Goal: Transaction & Acquisition: Download file/media

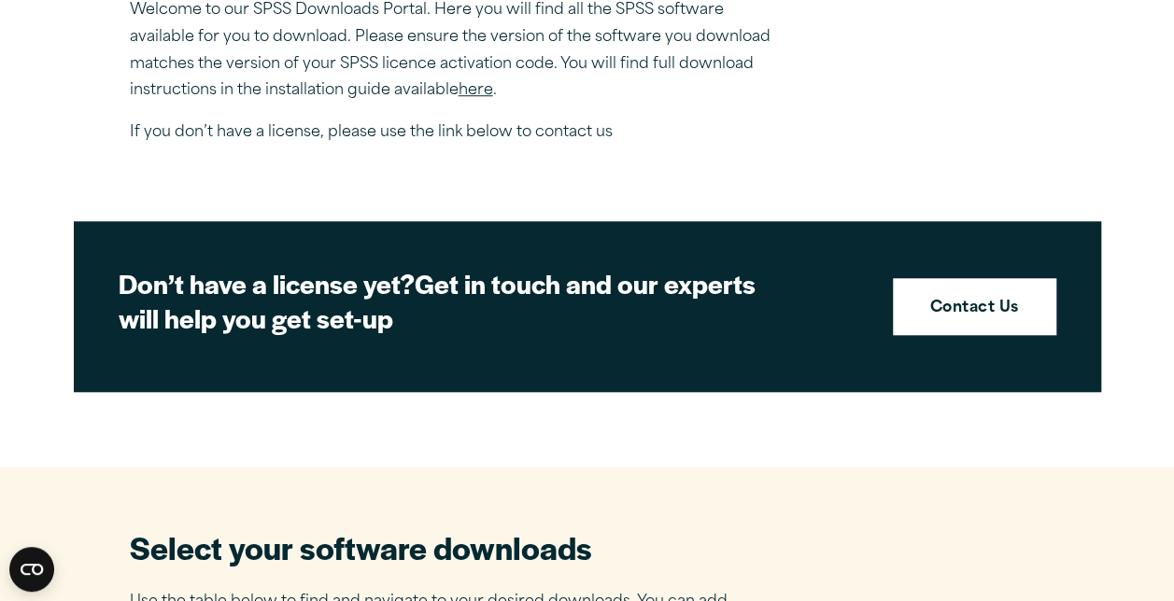
scroll to position [650, 0]
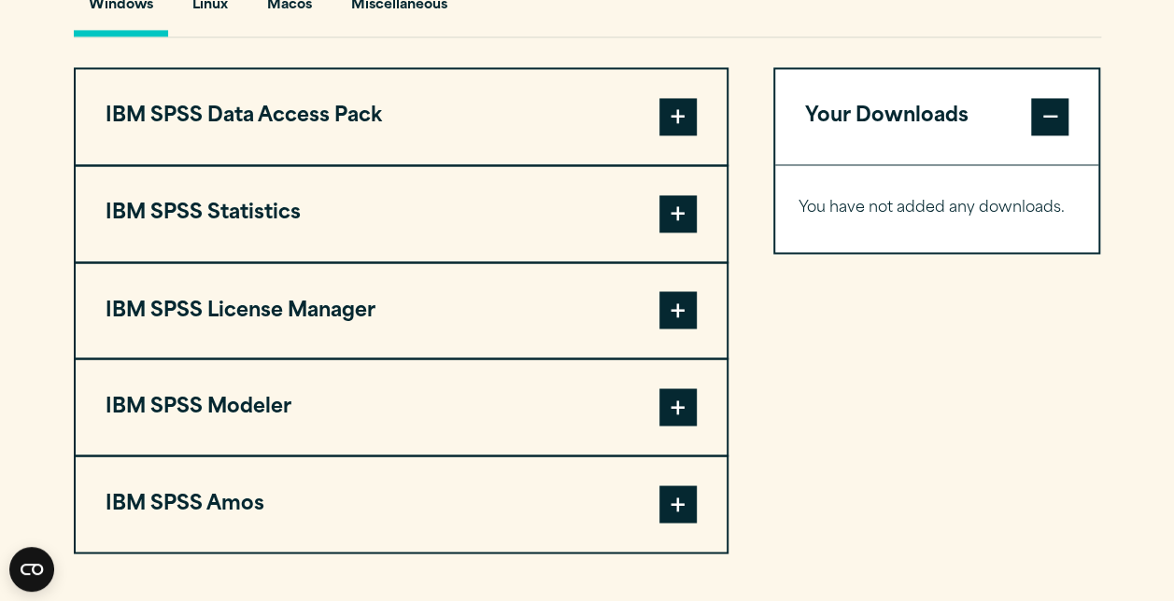
scroll to position [1456, 0]
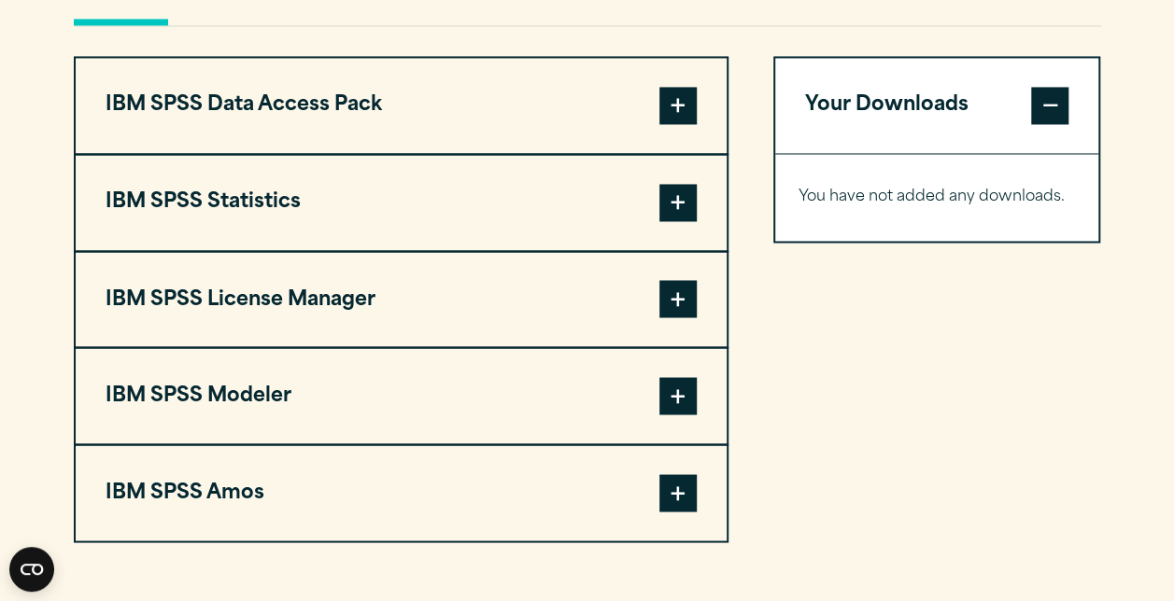
click at [665, 200] on span at bounding box center [677, 202] width 37 height 37
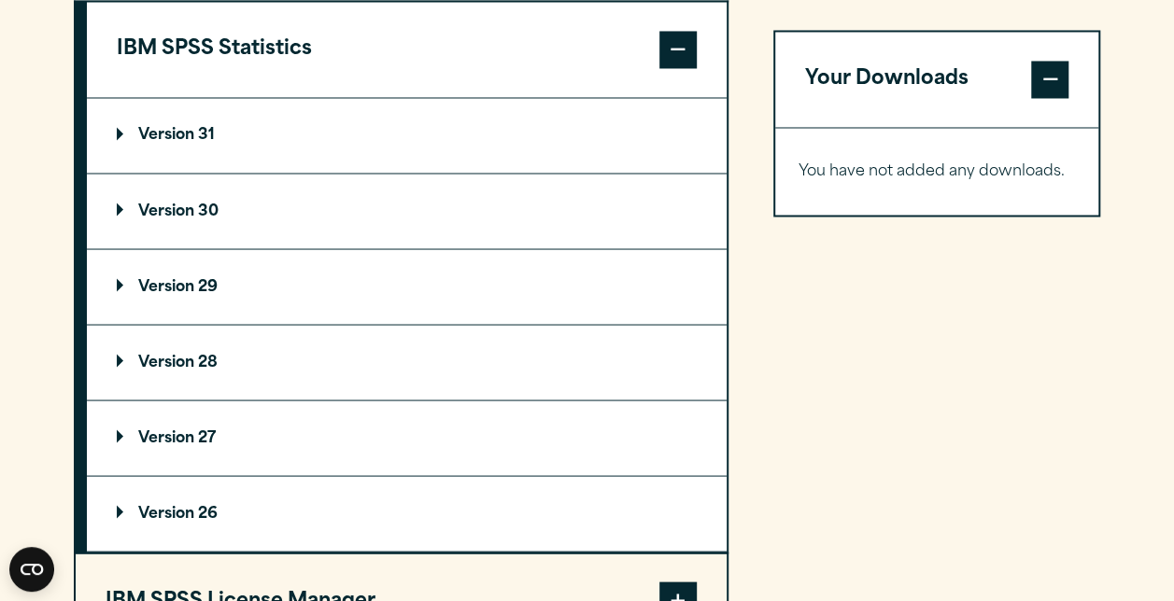
scroll to position [1583, 0]
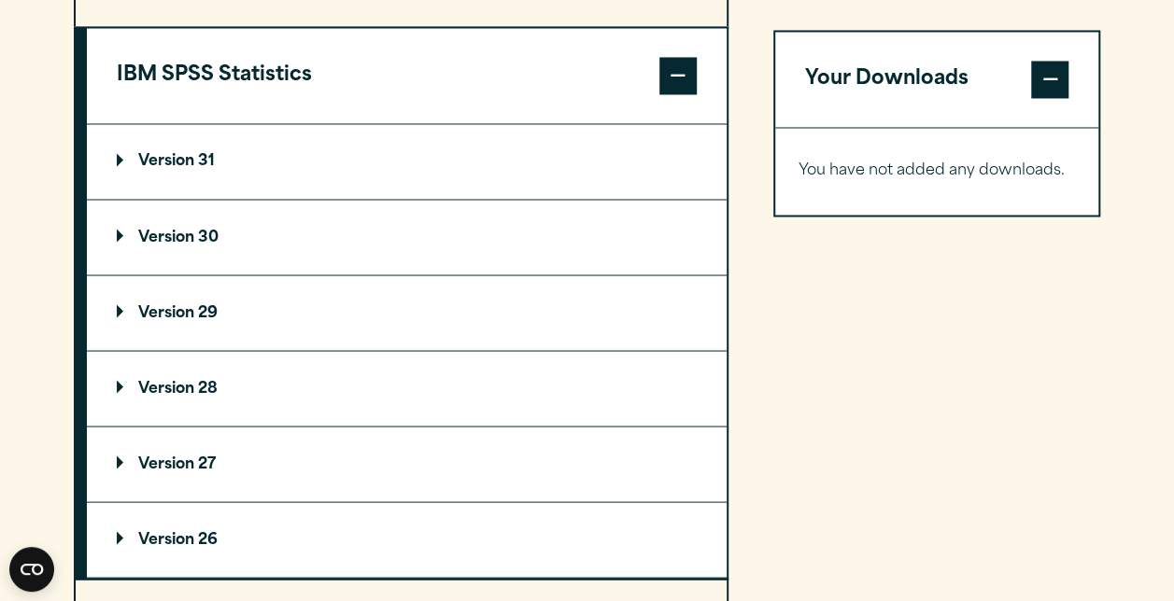
click at [356, 306] on summary "Version 29" at bounding box center [407, 312] width 640 height 75
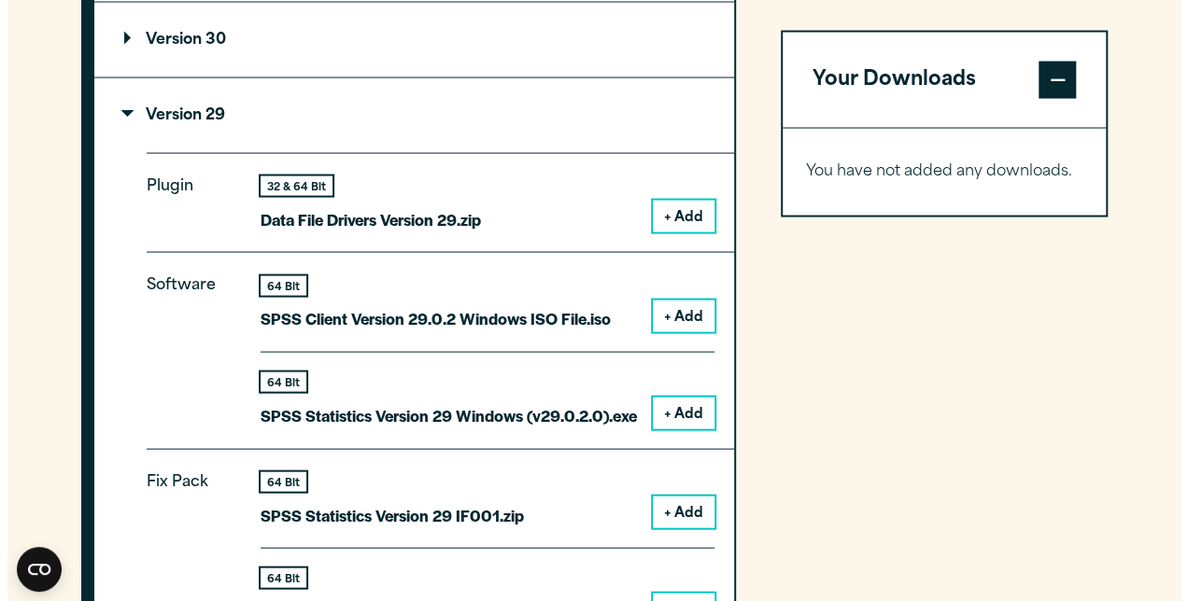
scroll to position [1813, 0]
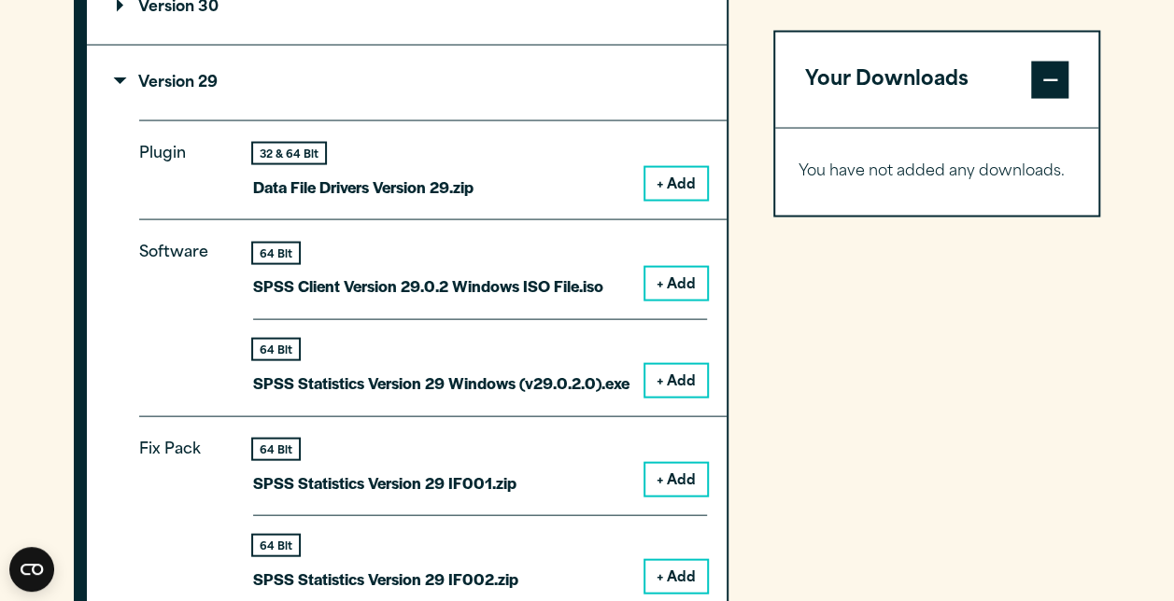
click at [666, 381] on button "+ Add" at bounding box center [676, 381] width 62 height 32
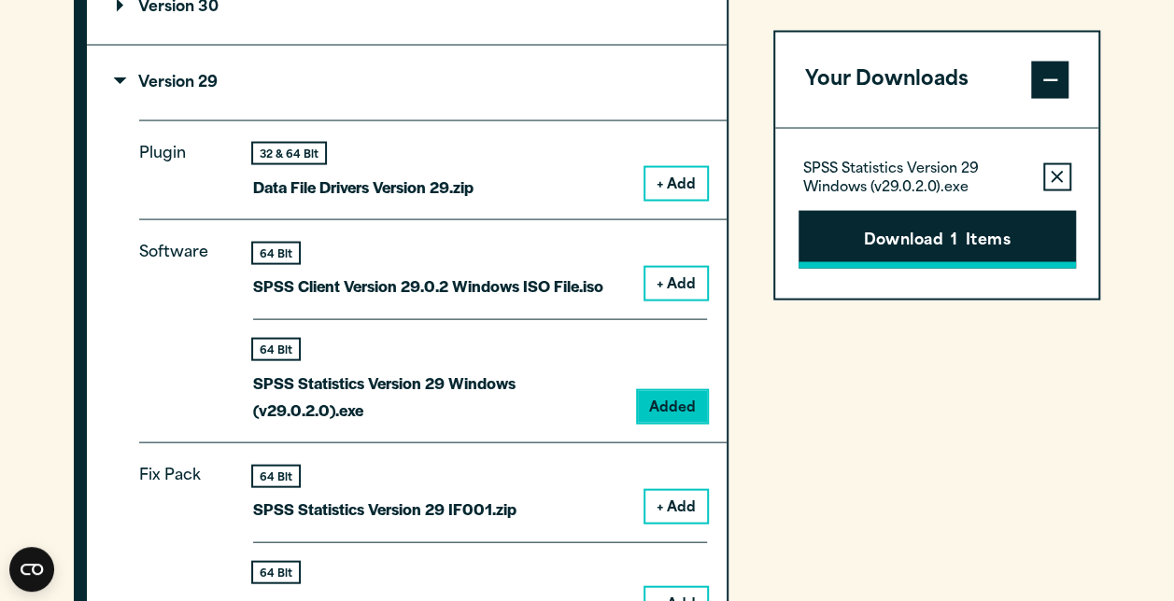
click at [858, 239] on button "Download 1 Items" at bounding box center [936, 239] width 277 height 58
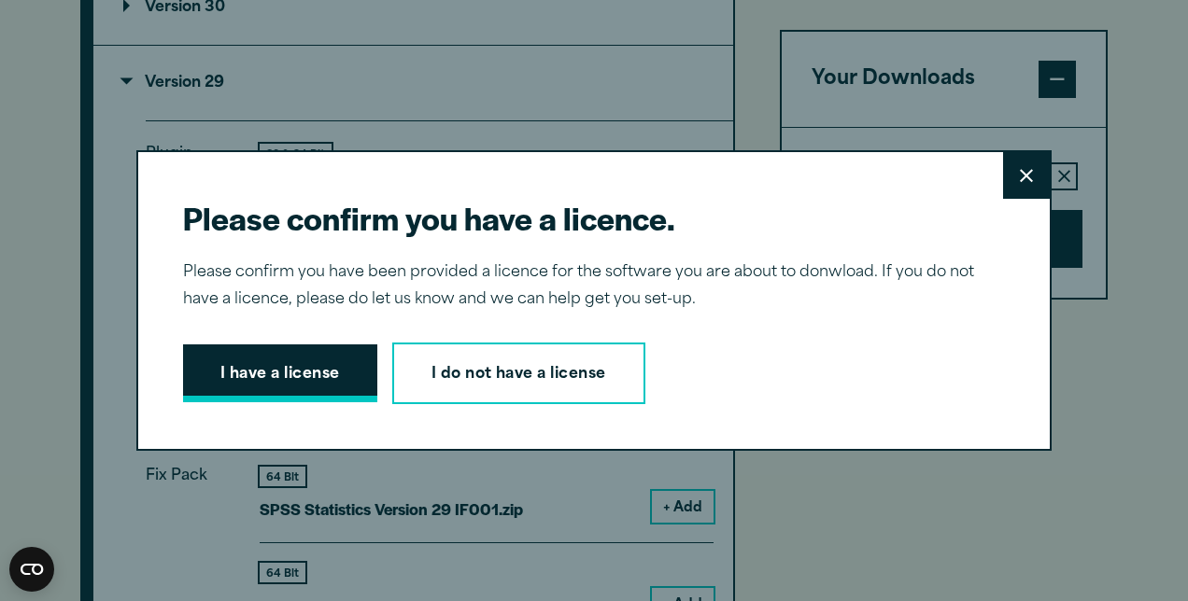
click at [309, 383] on button "I have a license" at bounding box center [280, 373] width 194 height 58
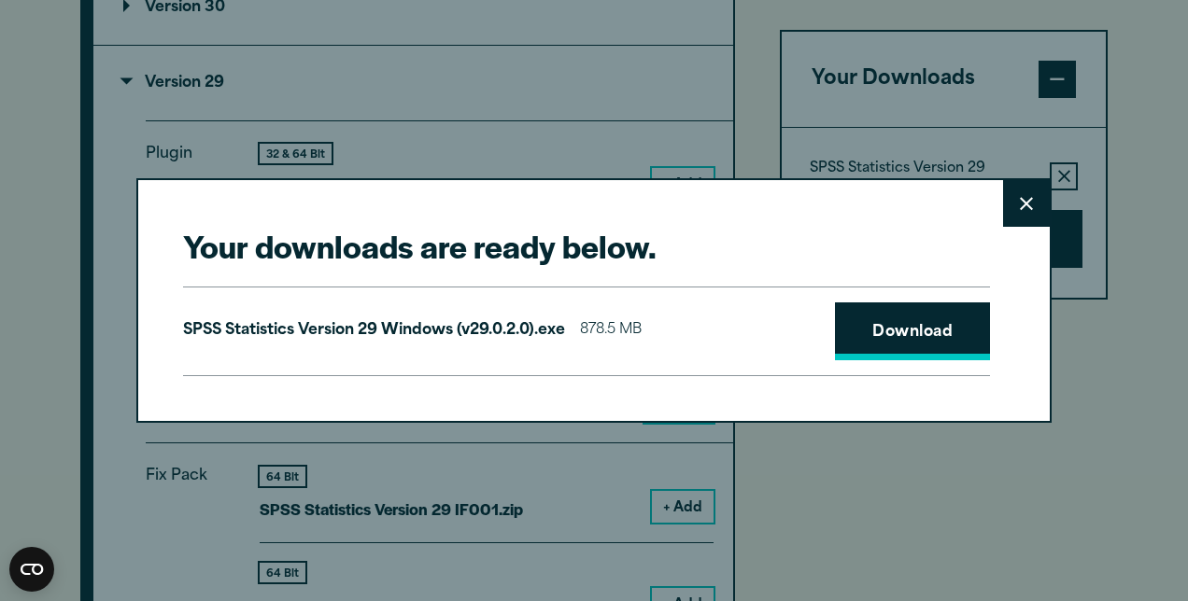
click at [870, 331] on link "Download" at bounding box center [912, 331] width 155 height 58
